Goal: Task Accomplishment & Management: Complete application form

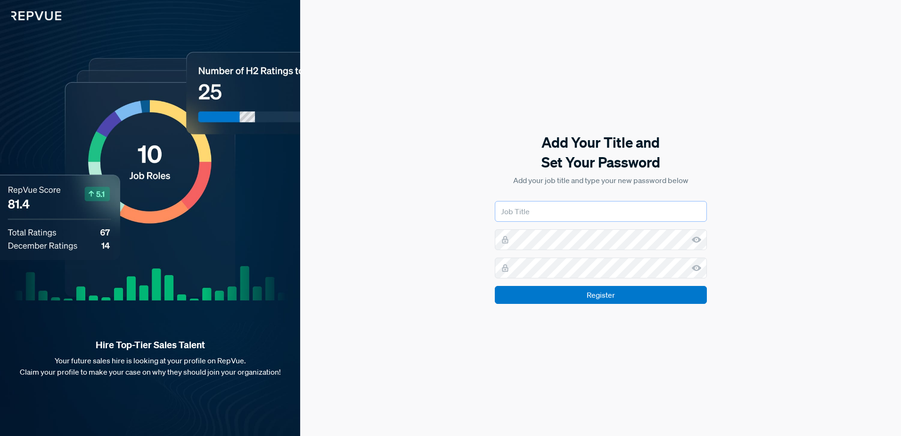
type input "Business Analyst"
click at [545, 215] on input "Business Analyst" at bounding box center [601, 211] width 212 height 21
click at [544, 313] on div "Add Your Title and Set Your Password Add your job title and type your new passw…" at bounding box center [600, 218] width 601 height 436
click at [585, 301] on input "Register" at bounding box center [601, 295] width 212 height 18
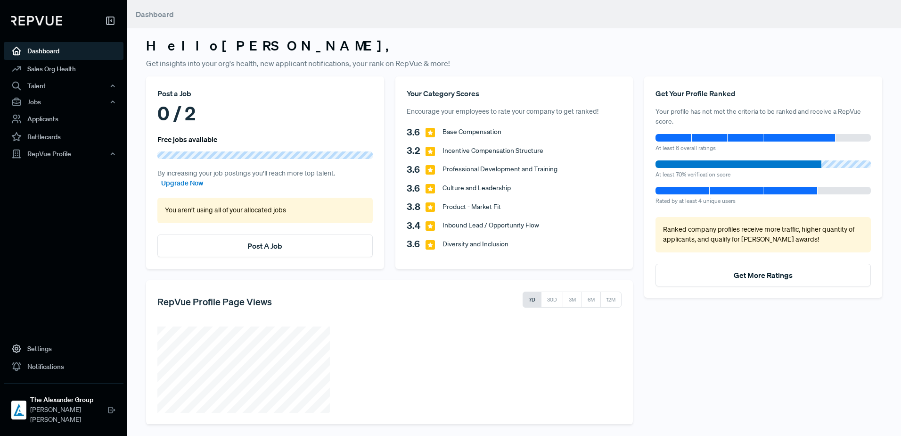
click at [554, 59] on p "Get insights into your org's health, new applicant notifications, your rank on …" at bounding box center [514, 63] width 736 height 11
